Goal: Task Accomplishment & Management: Manage account settings

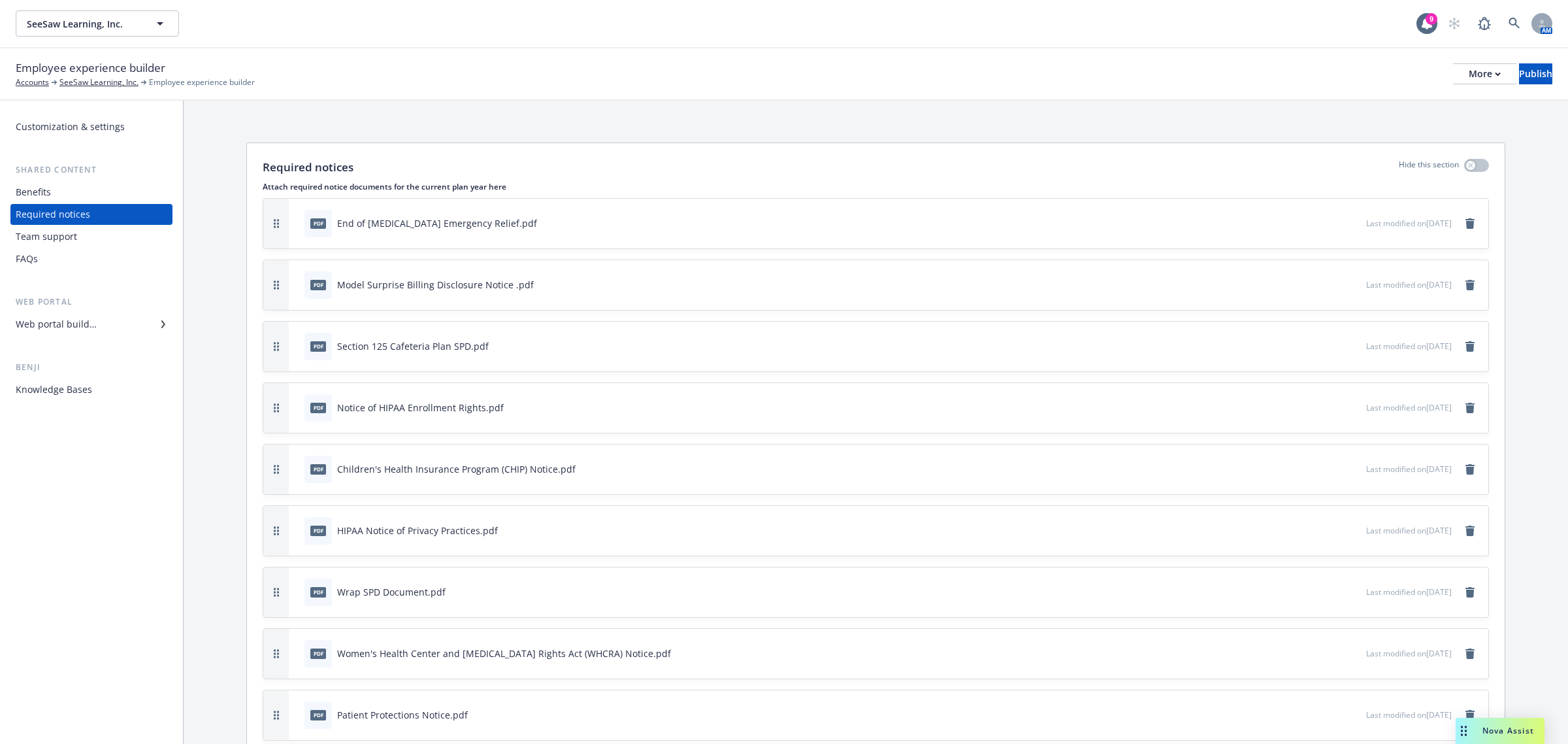
scroll to position [285, 0]
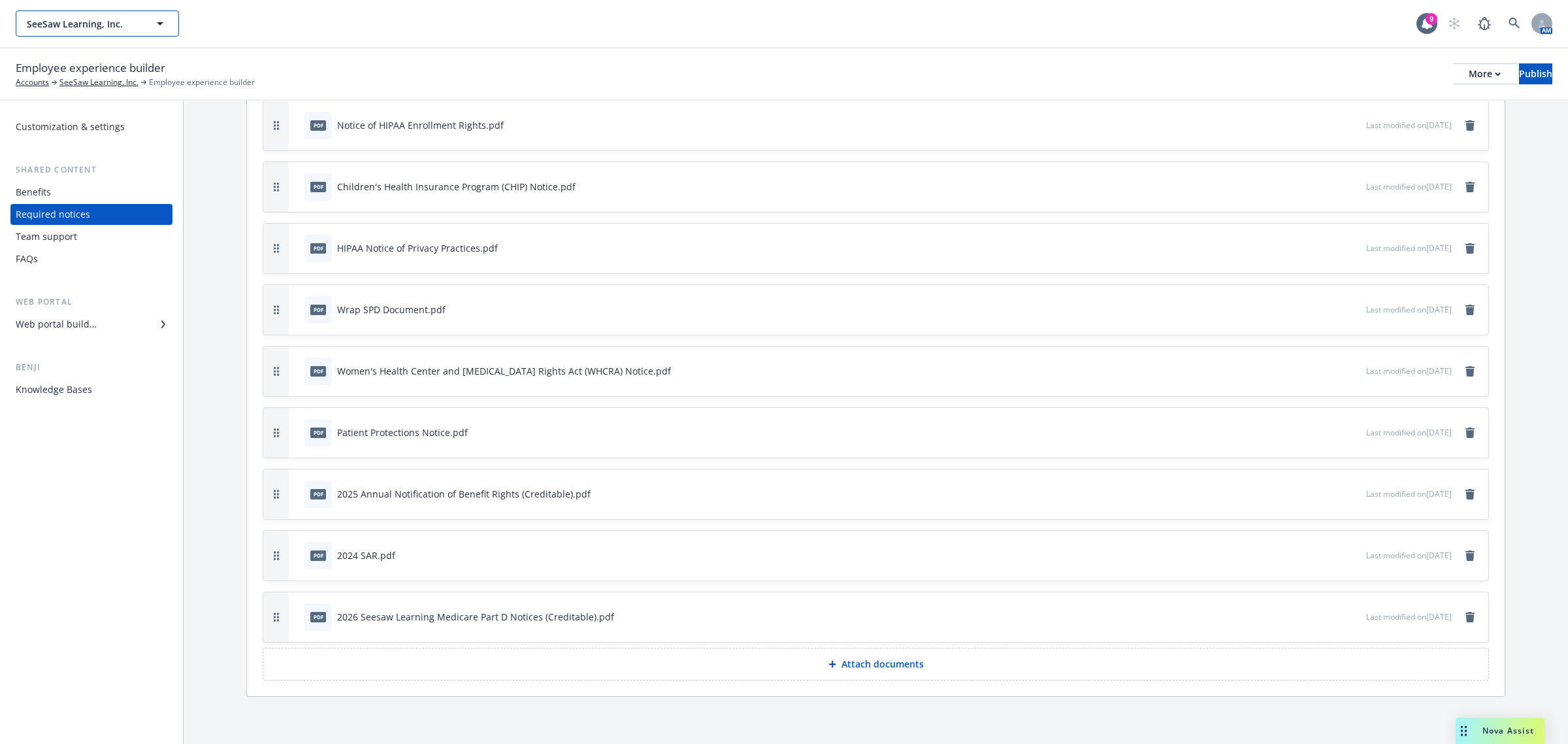
click at [47, 22] on span "SeeSaw Learning, Inc." at bounding box center [83, 24] width 113 height 14
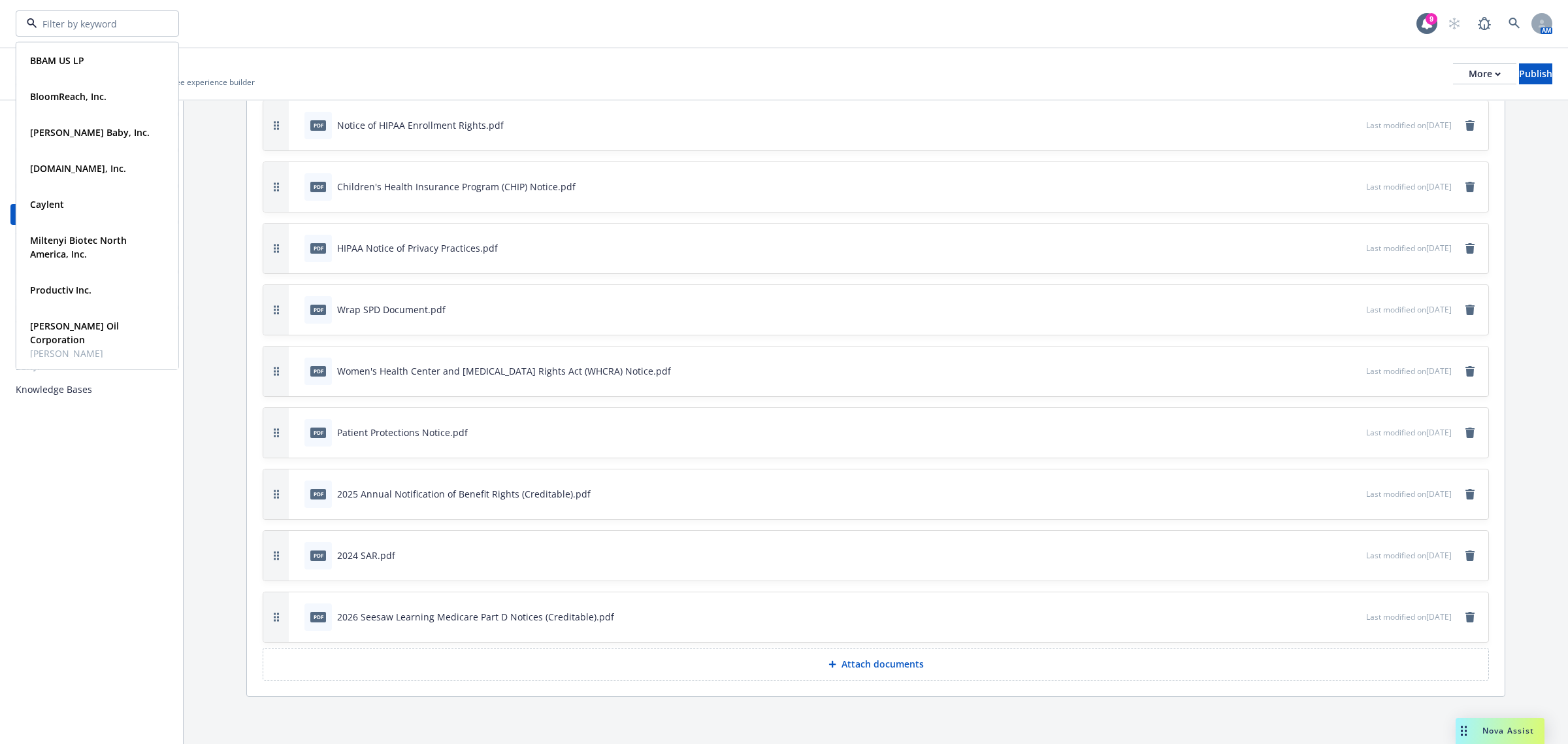
scroll to position [182, 0]
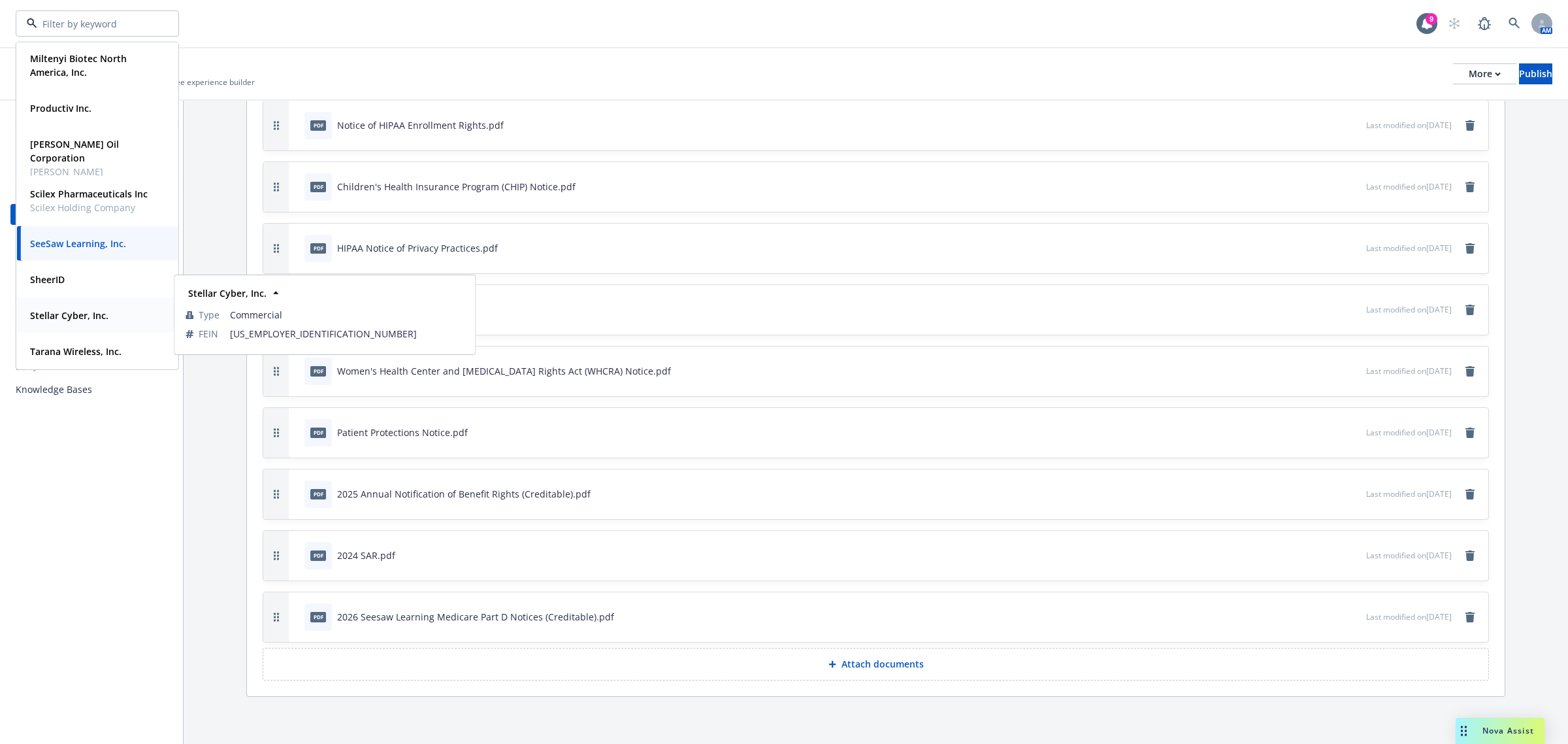
click at [54, 314] on strong "Stellar Cyber, Inc." at bounding box center [70, 315] width 79 height 12
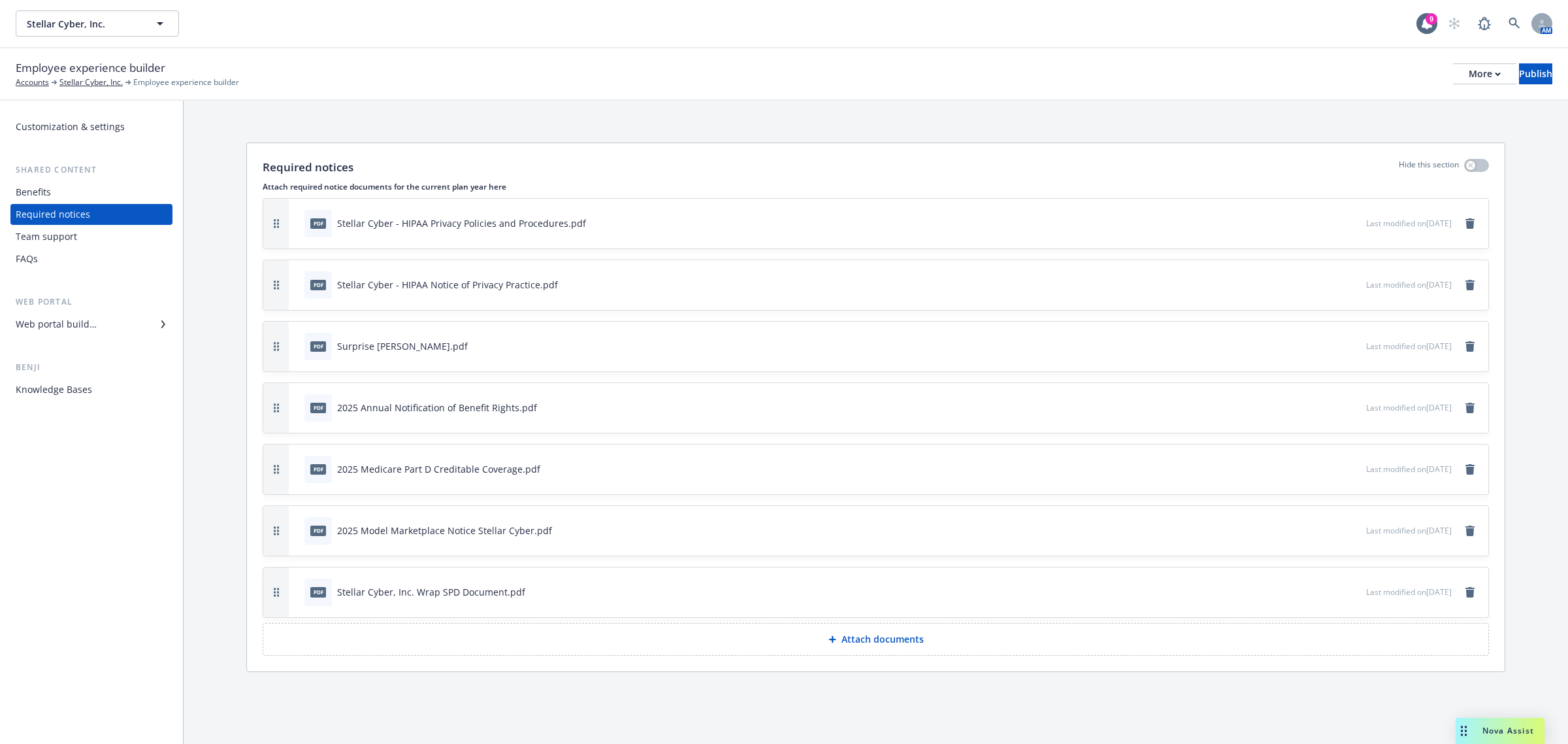
click at [918, 649] on button "Attach documents" at bounding box center [876, 640] width 1226 height 33
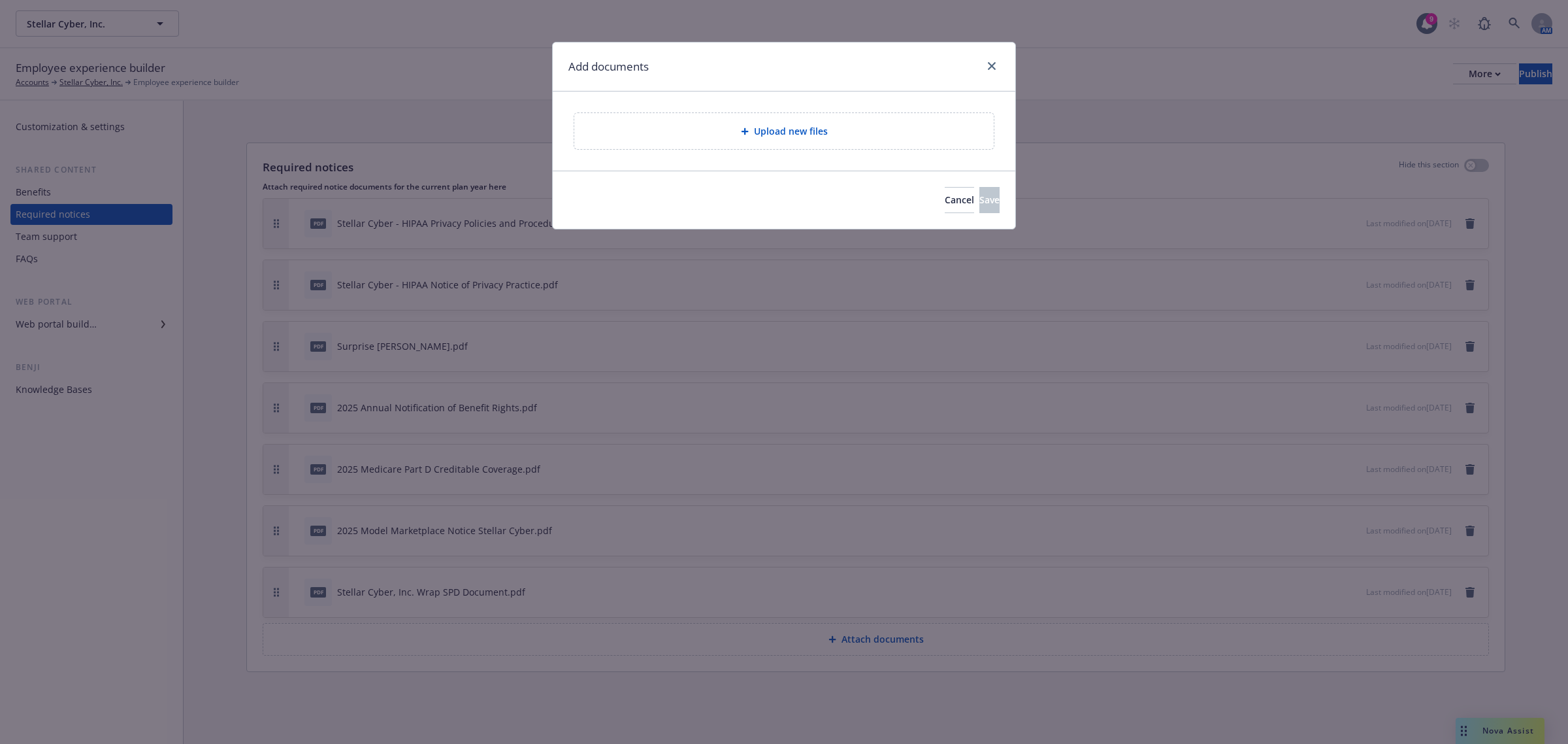
click at [785, 124] on span "Upload new files" at bounding box center [791, 131] width 74 height 14
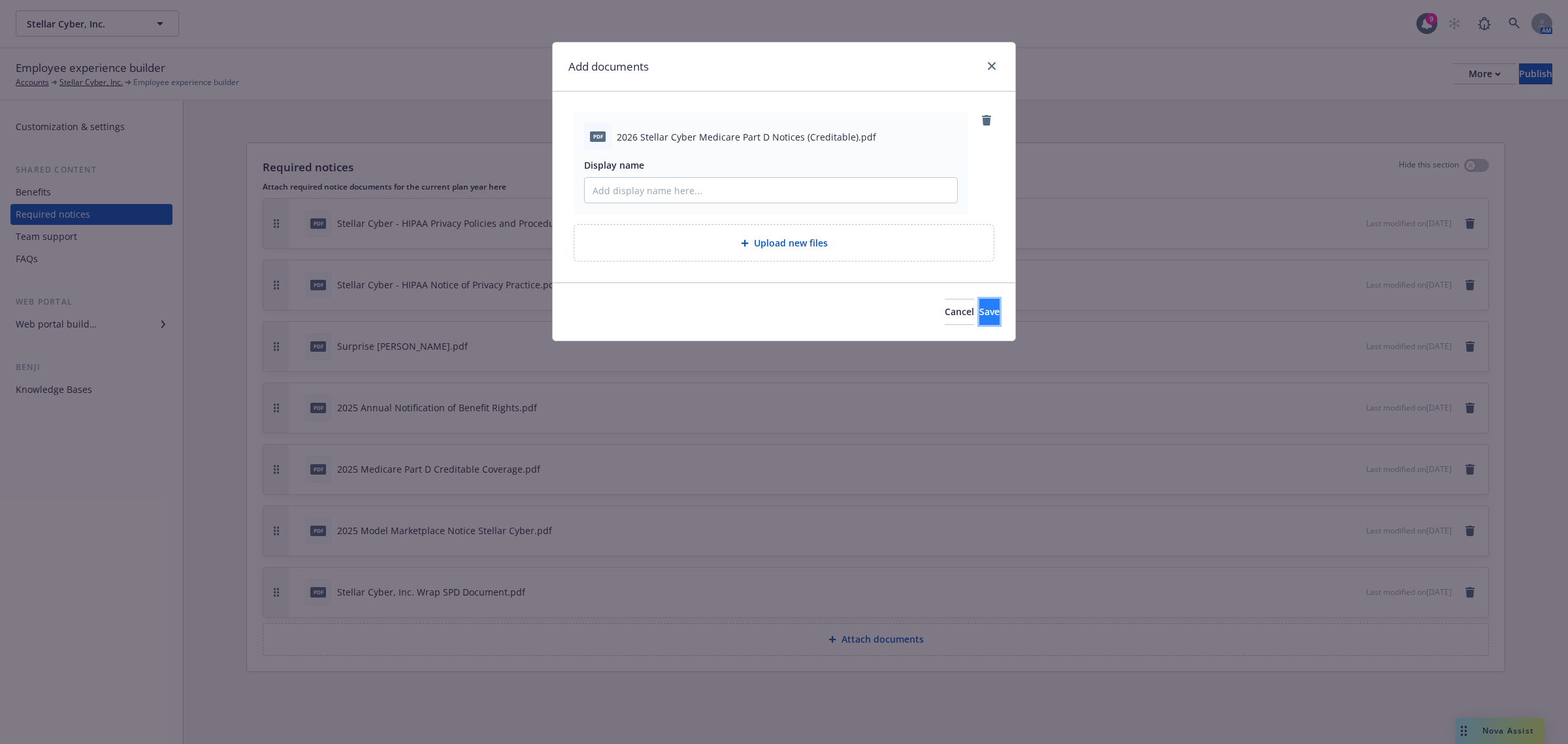
click at [980, 312] on button "Save" at bounding box center [990, 312] width 20 height 26
